Goal: Information Seeking & Learning: Learn about a topic

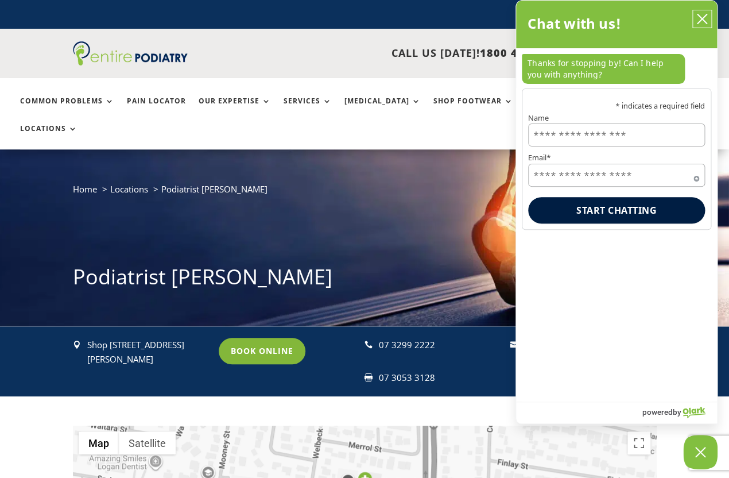
click at [702, 18] on icon "close chatbox" at bounding box center [701, 18] width 9 height 9
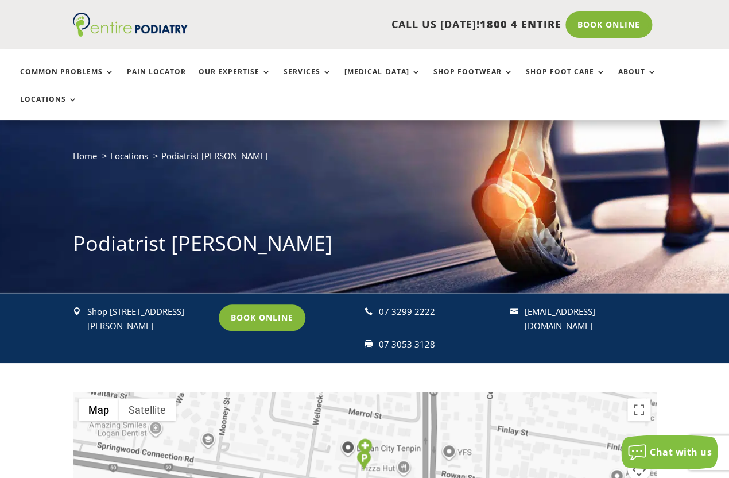
scroll to position [64, 0]
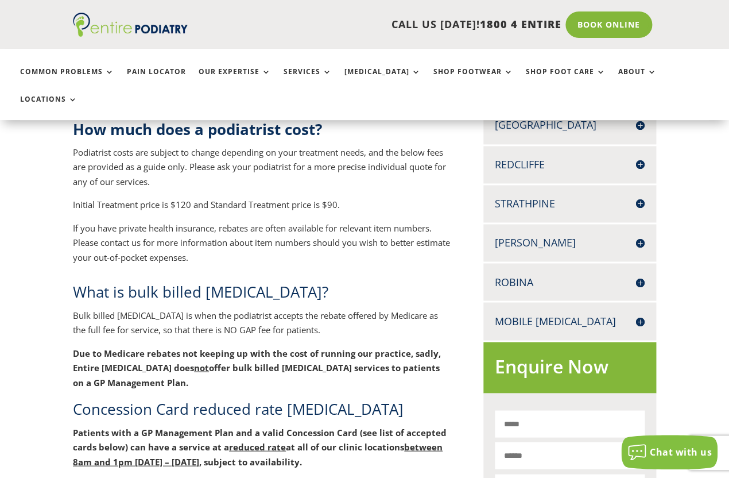
scroll to position [448, 0]
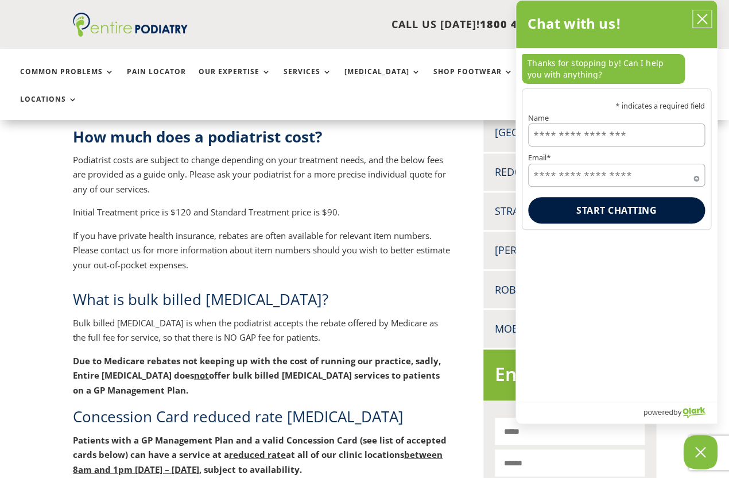
click at [701, 17] on icon "close chatbox" at bounding box center [701, 18] width 11 height 11
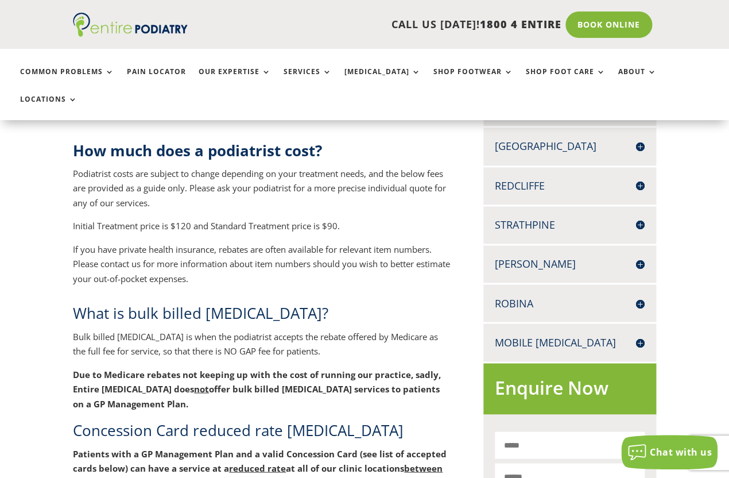
scroll to position [436, 0]
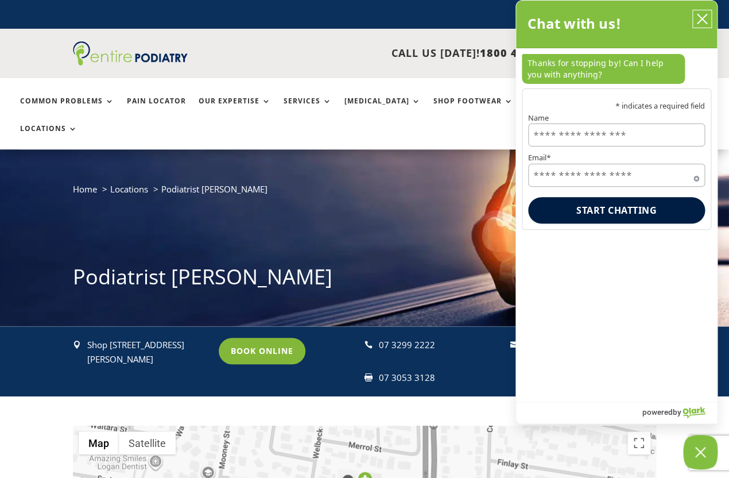
click at [704, 15] on icon "close chatbox" at bounding box center [701, 18] width 11 height 11
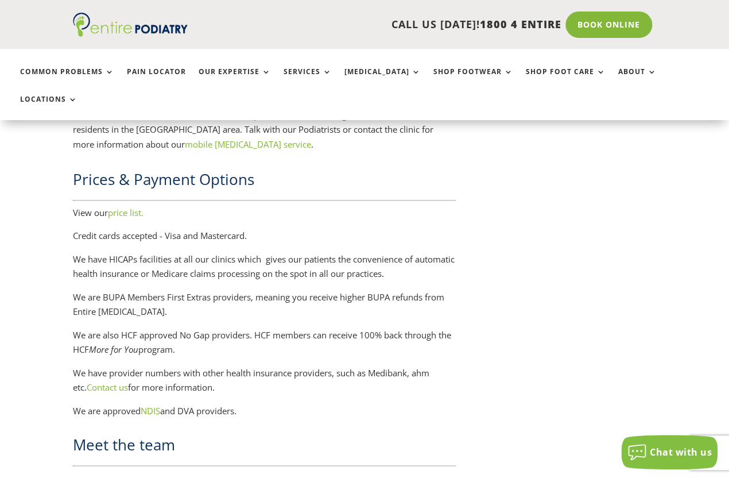
scroll to position [1697, 0]
click at [33, 297] on div "About Entire Podiatry Logan Entire Podiatry have been providing podiatry servic…" at bounding box center [364, 117] width 729 height 2460
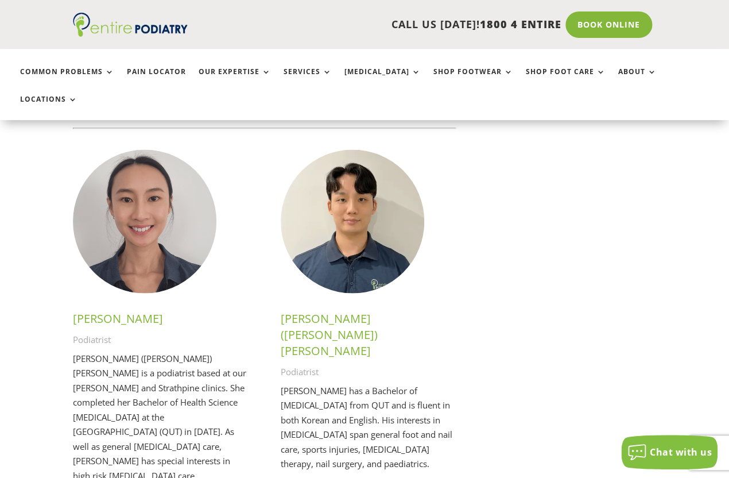
scroll to position [2058, 0]
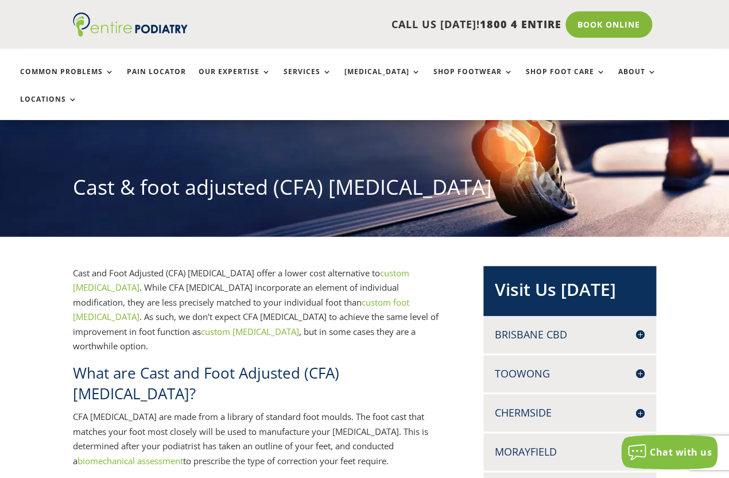
scroll to position [94, 0]
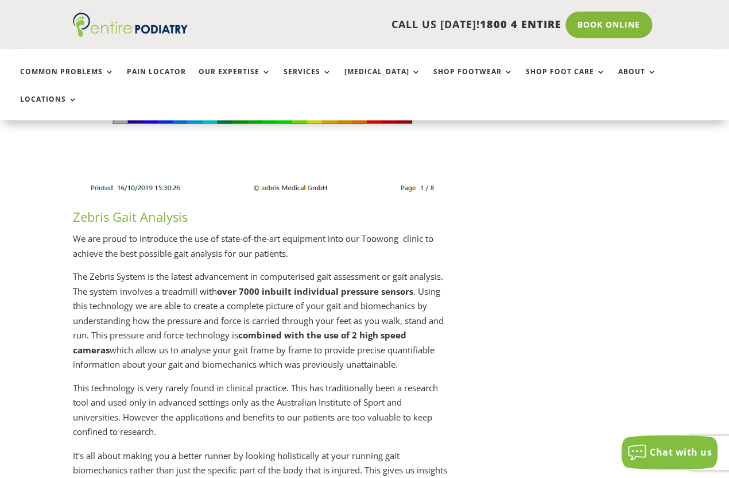
scroll to position [1601, 0]
